Goal: Ask a question

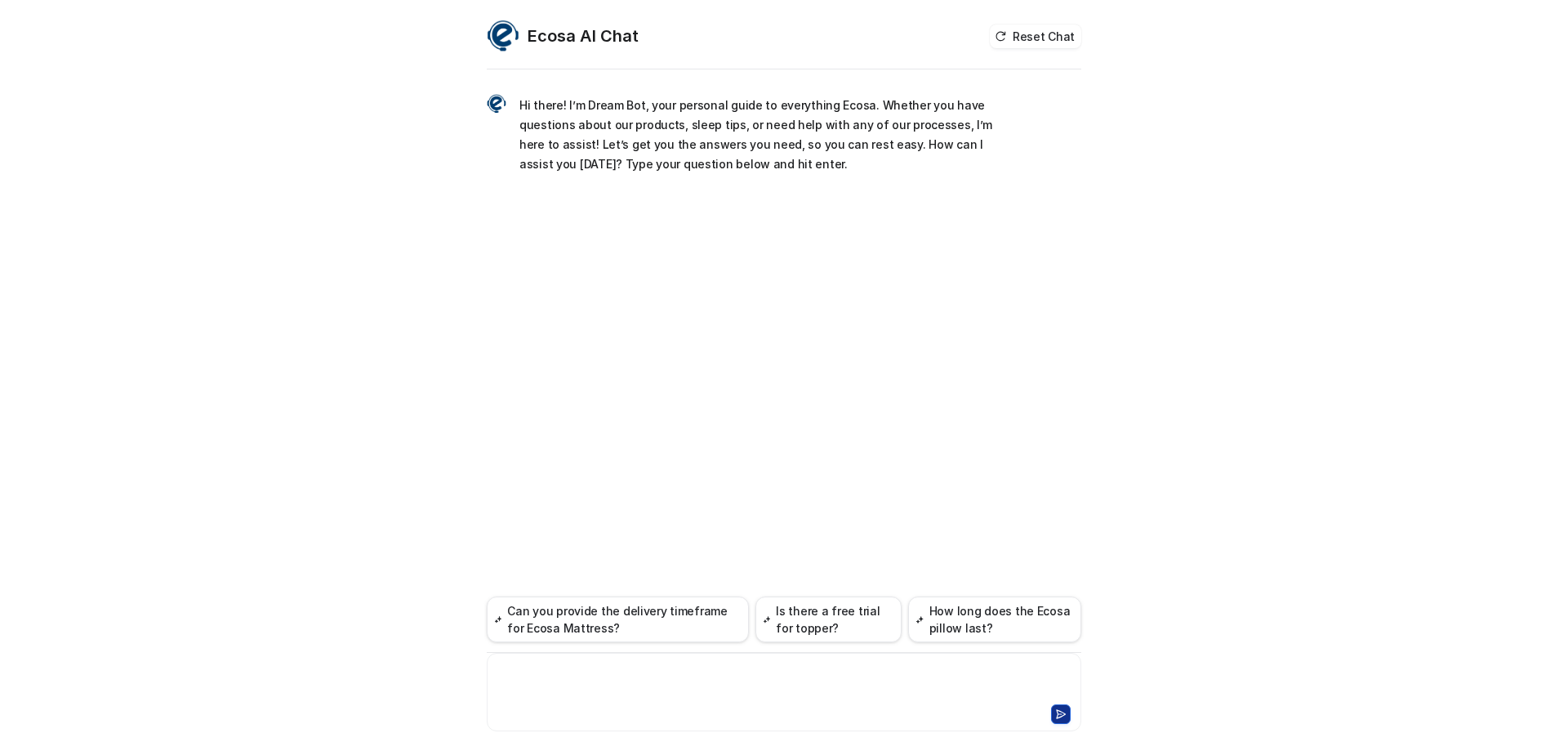
click at [714, 672] on div at bounding box center [784, 682] width 586 height 37
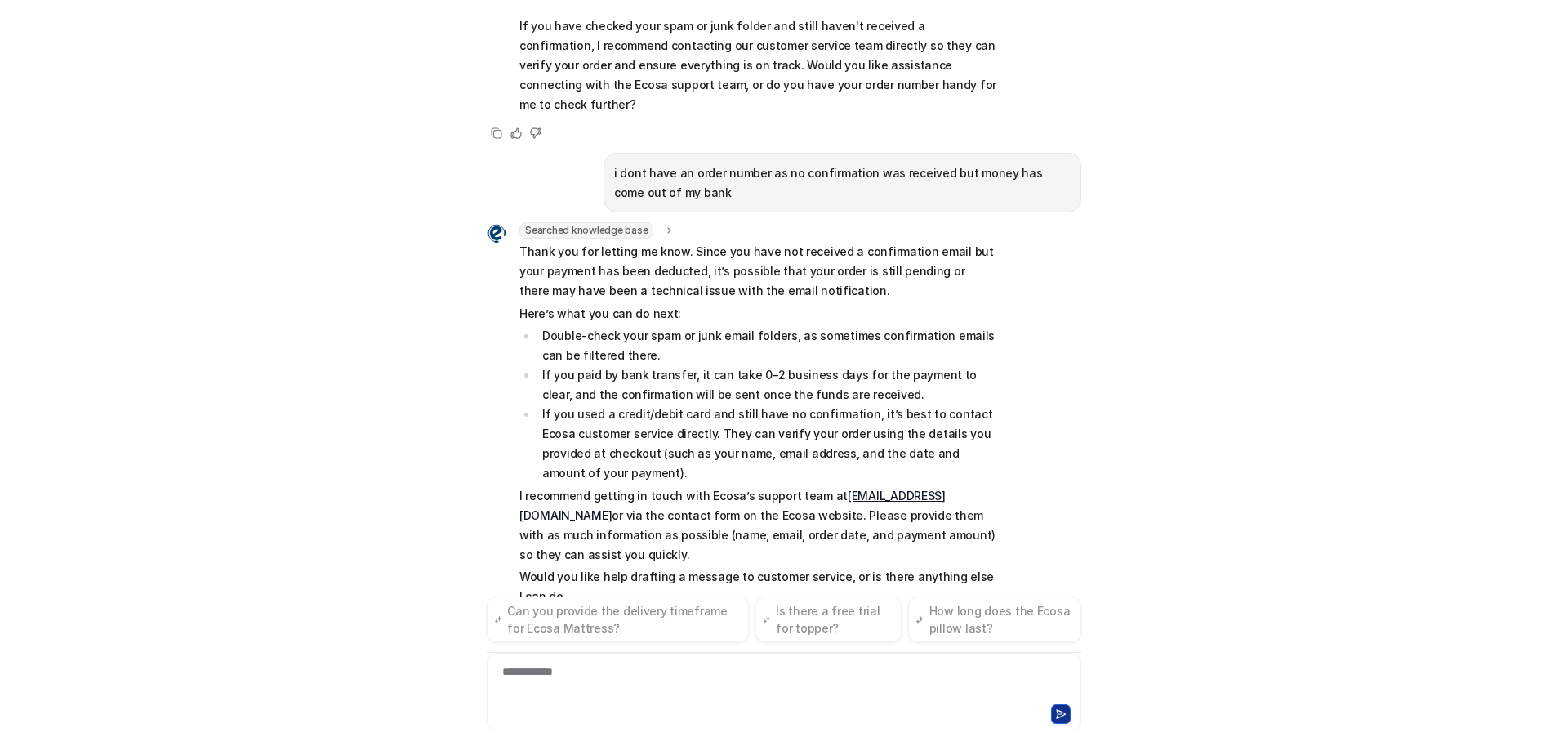
scroll to position [287, 0]
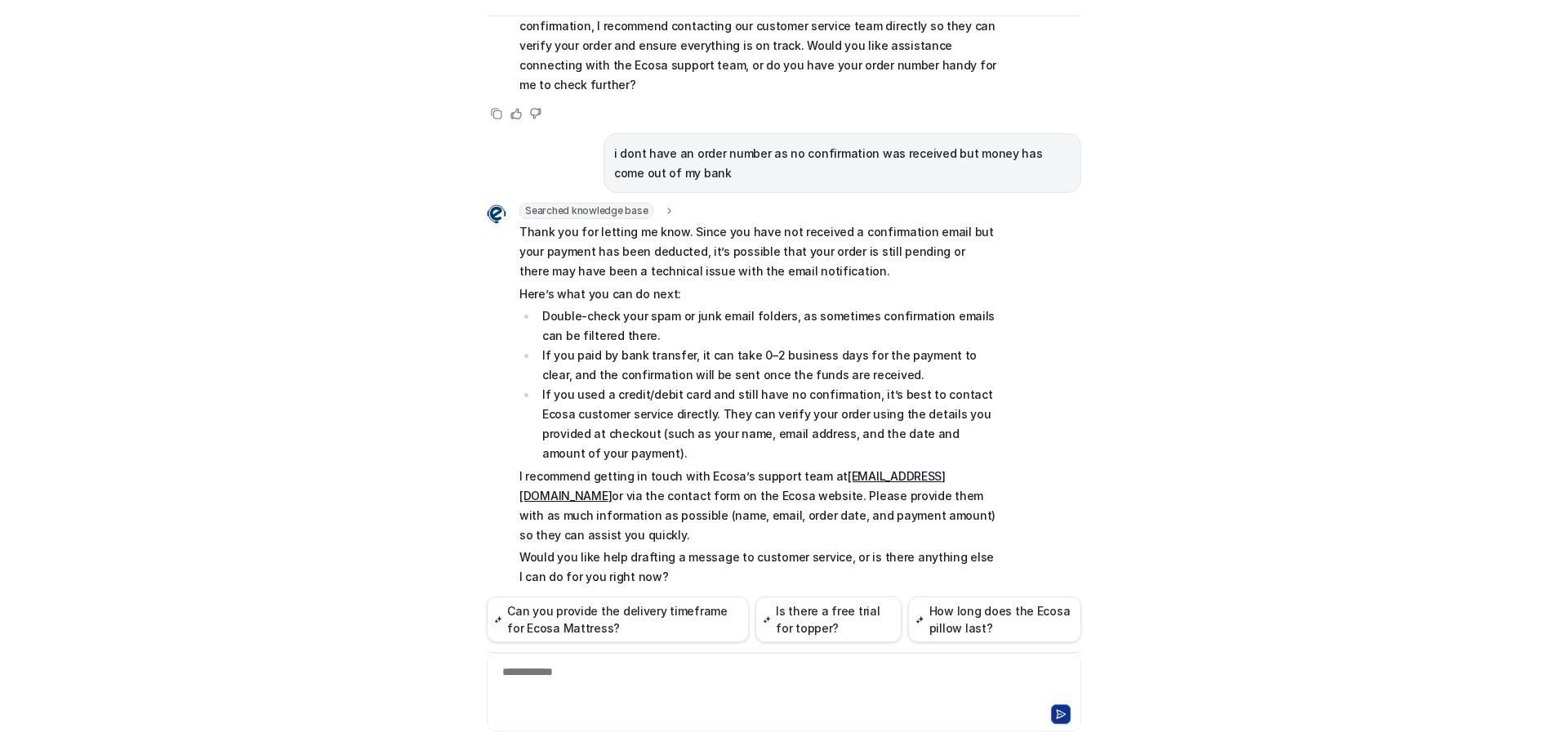
click at [882, 469] on link "[EMAIL_ADDRESS][DOMAIN_NAME]" at bounding box center [732, 486] width 426 height 34
click at [808, 626] on button "Is there a free trial for topper?" at bounding box center [828, 618] width 146 height 45
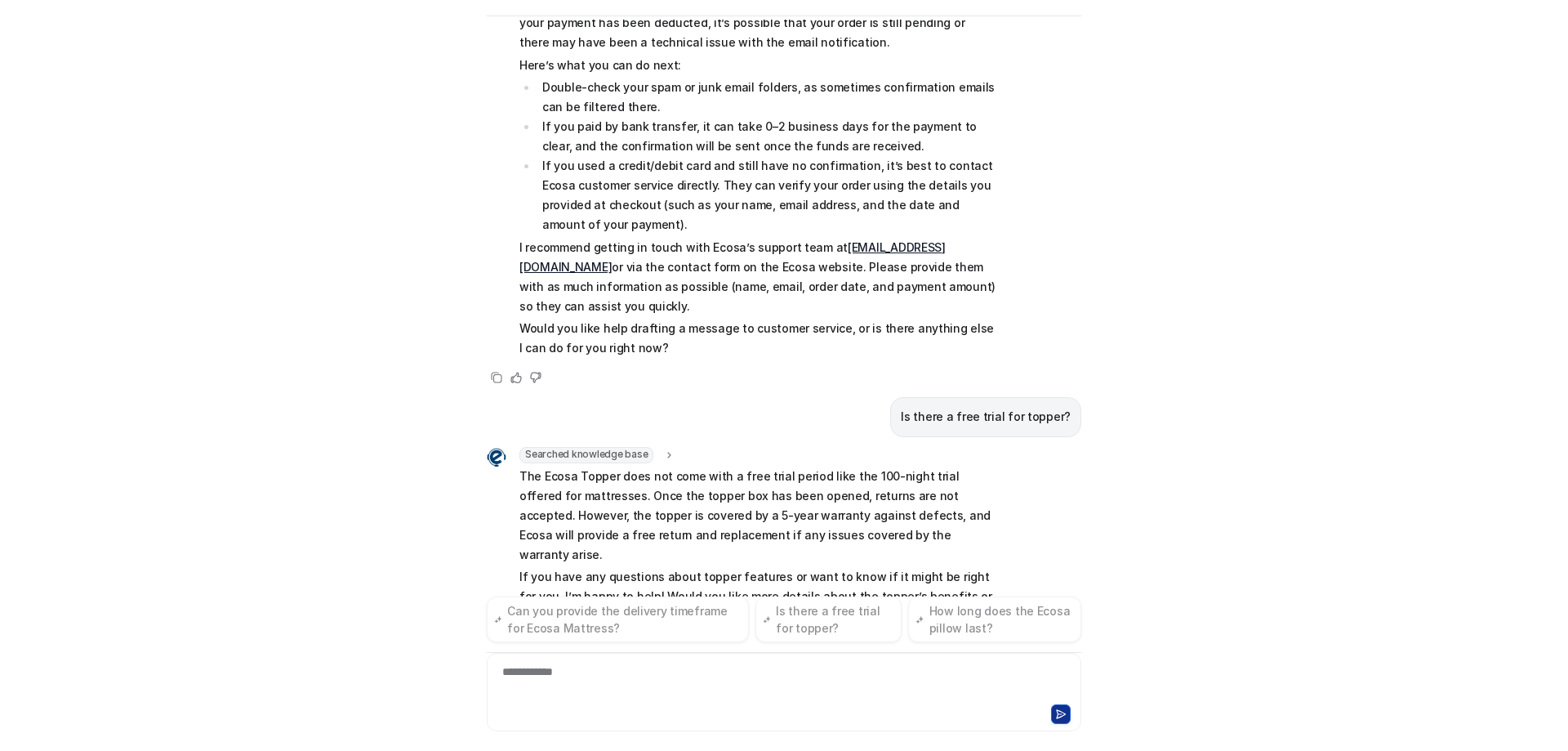
scroll to position [536, 0]
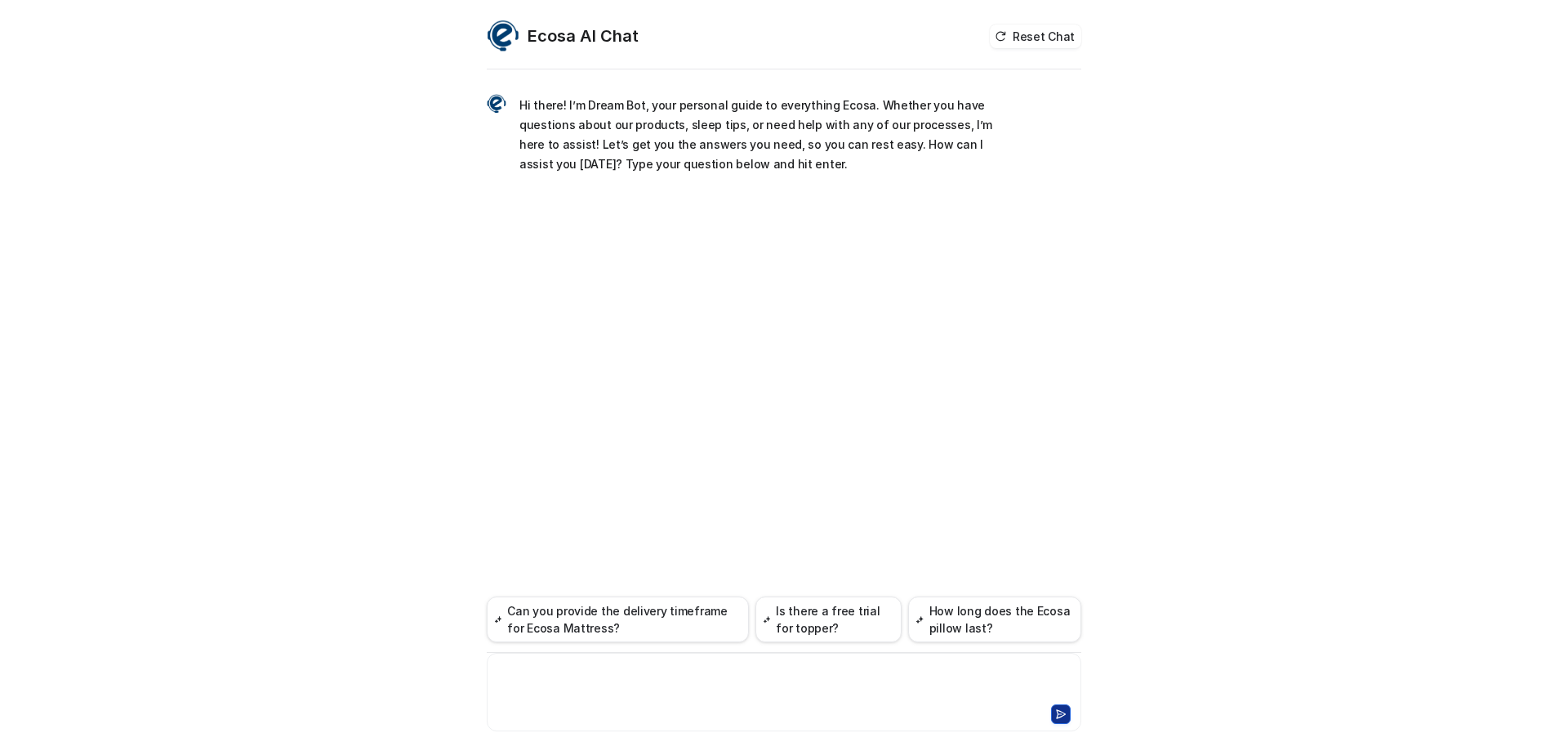
click at [737, 693] on div at bounding box center [784, 682] width 586 height 37
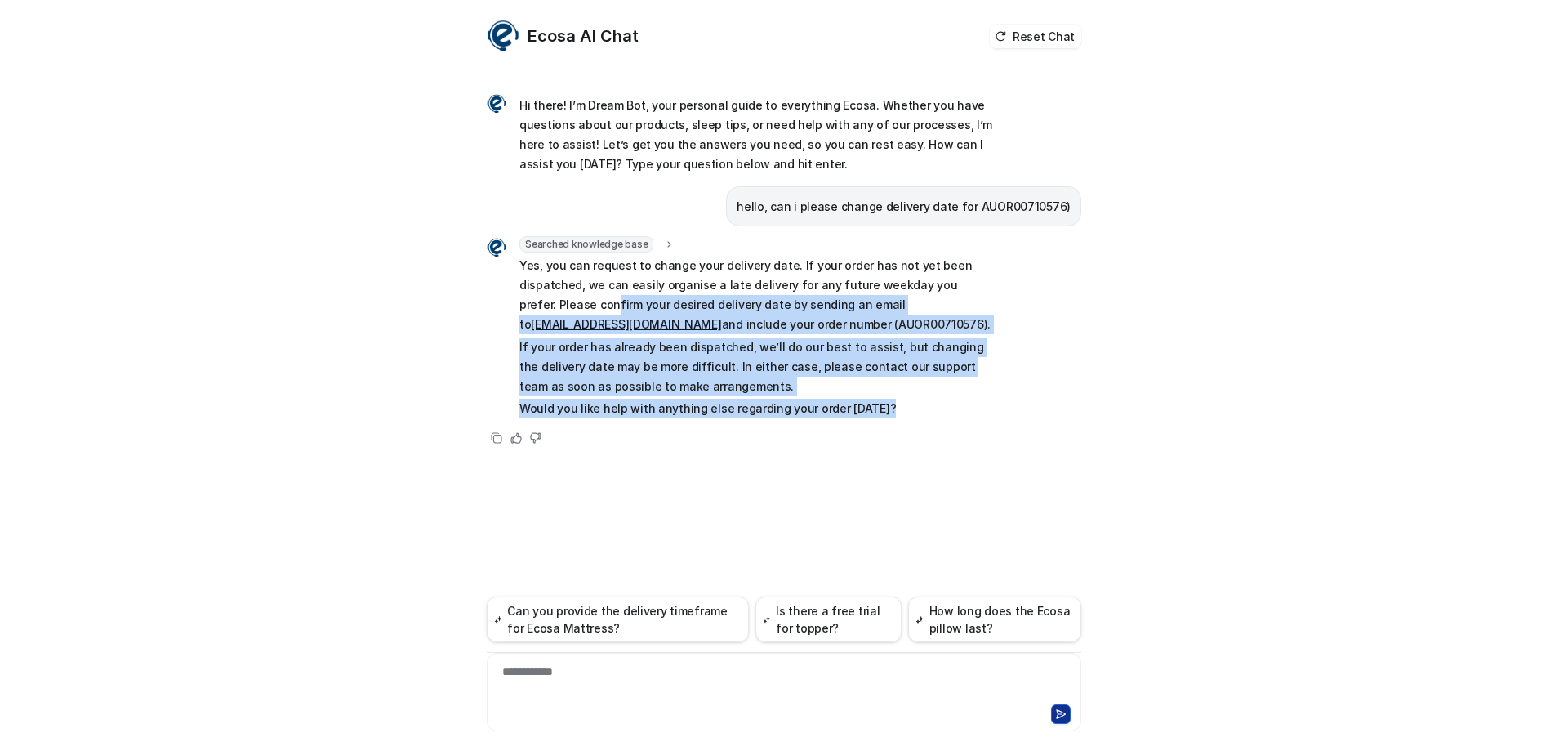
drag, startPoint x: 575, startPoint y: 303, endPoint x: 907, endPoint y: 432, distance: 356.2
click at [907, 432] on div "Searched knowledge base search_queries : [ "change delivery date", "order AUOR0…" at bounding box center [742, 342] width 511 height 212
click at [907, 432] on div "Copy Helpful Not helpful" at bounding box center [742, 438] width 511 height 20
